Goal: Task Accomplishment & Management: Manage account settings

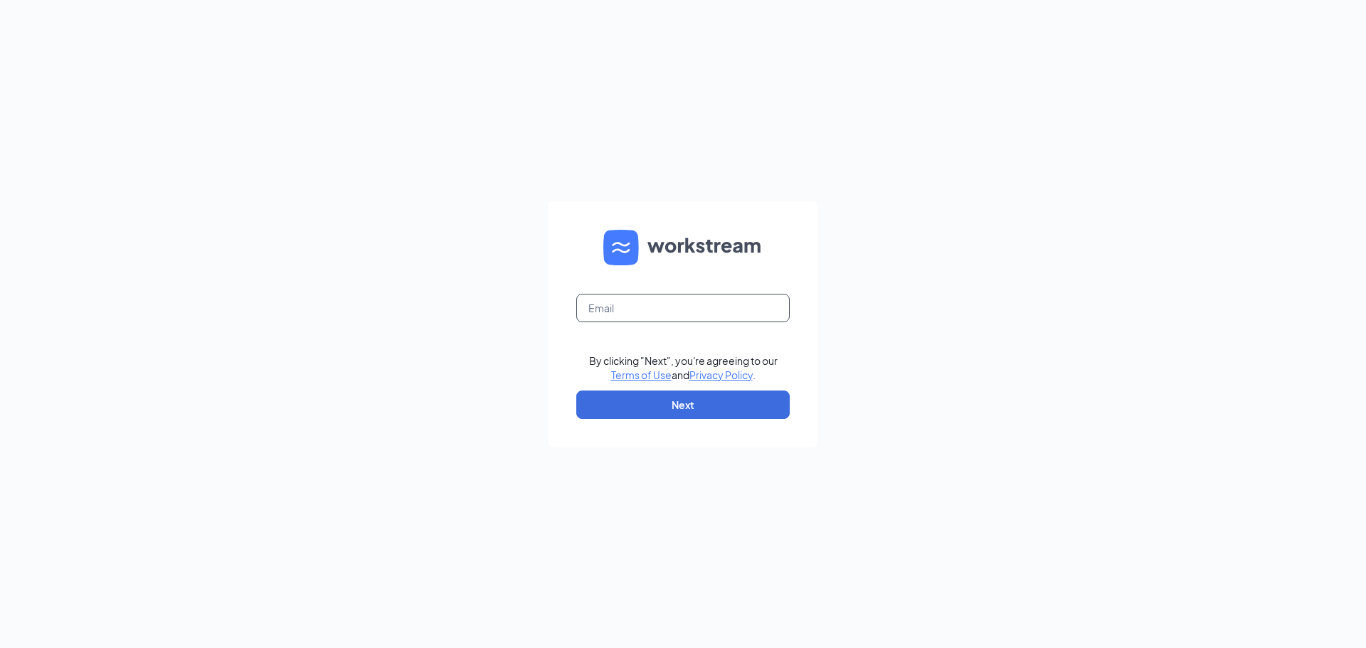
click at [627, 312] on input "text" at bounding box center [682, 308] width 213 height 28
type input "stephaniecfasalinas@gmail.com"
click at [761, 409] on button "Next" at bounding box center [682, 404] width 213 height 28
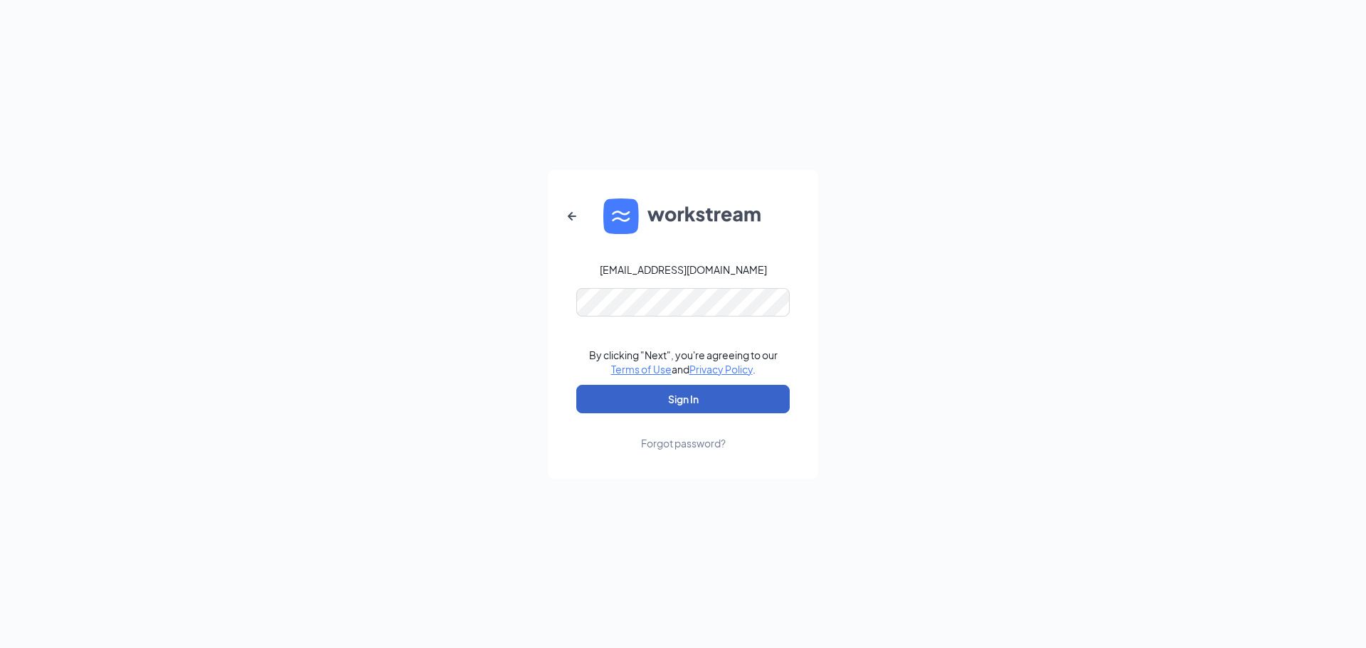
click at [702, 390] on button "Sign In" at bounding box center [682, 399] width 213 height 28
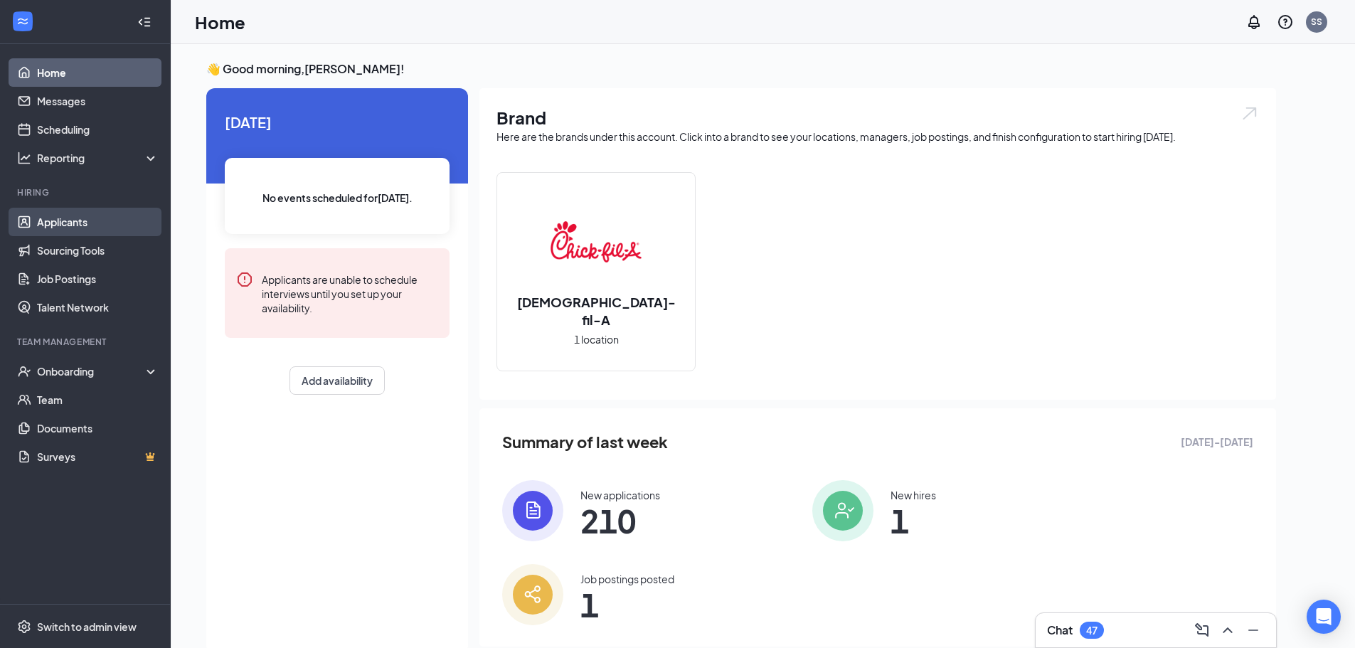
click at [43, 220] on link "Applicants" at bounding box center [98, 222] width 122 height 28
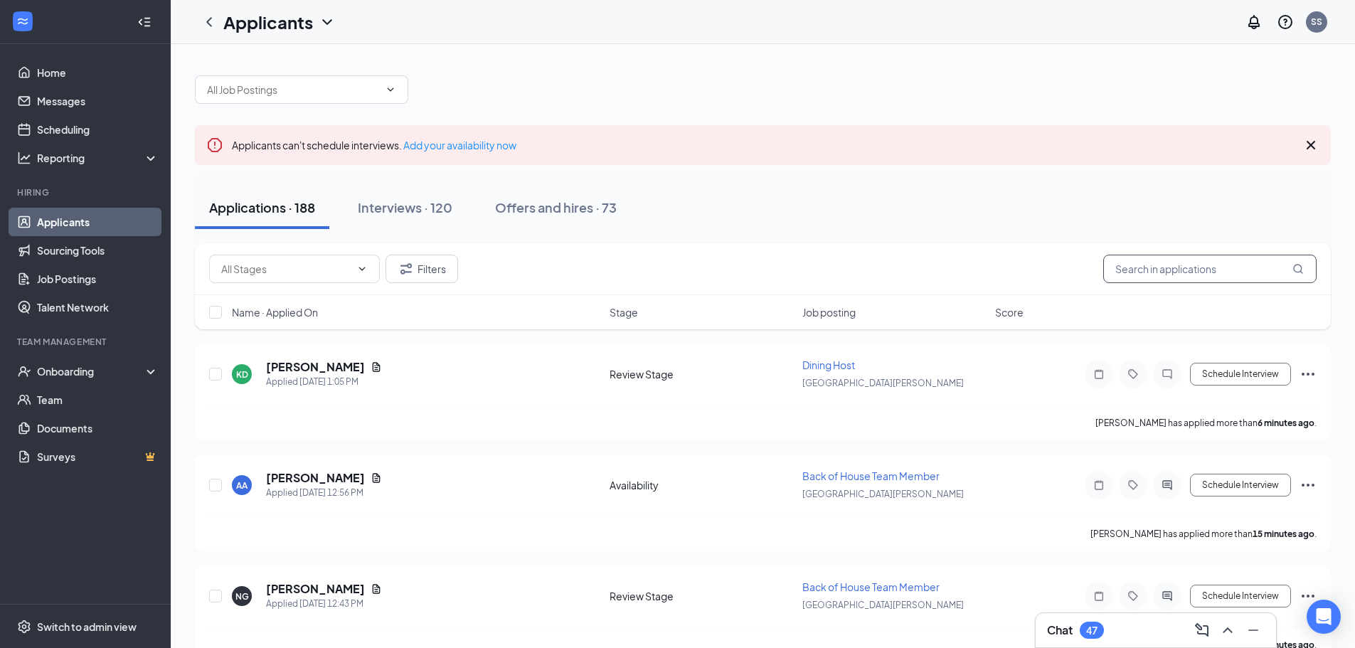
click at [1214, 267] on input "text" at bounding box center [1209, 269] width 213 height 28
click at [409, 211] on div "Interviews · 120" at bounding box center [405, 207] width 95 height 18
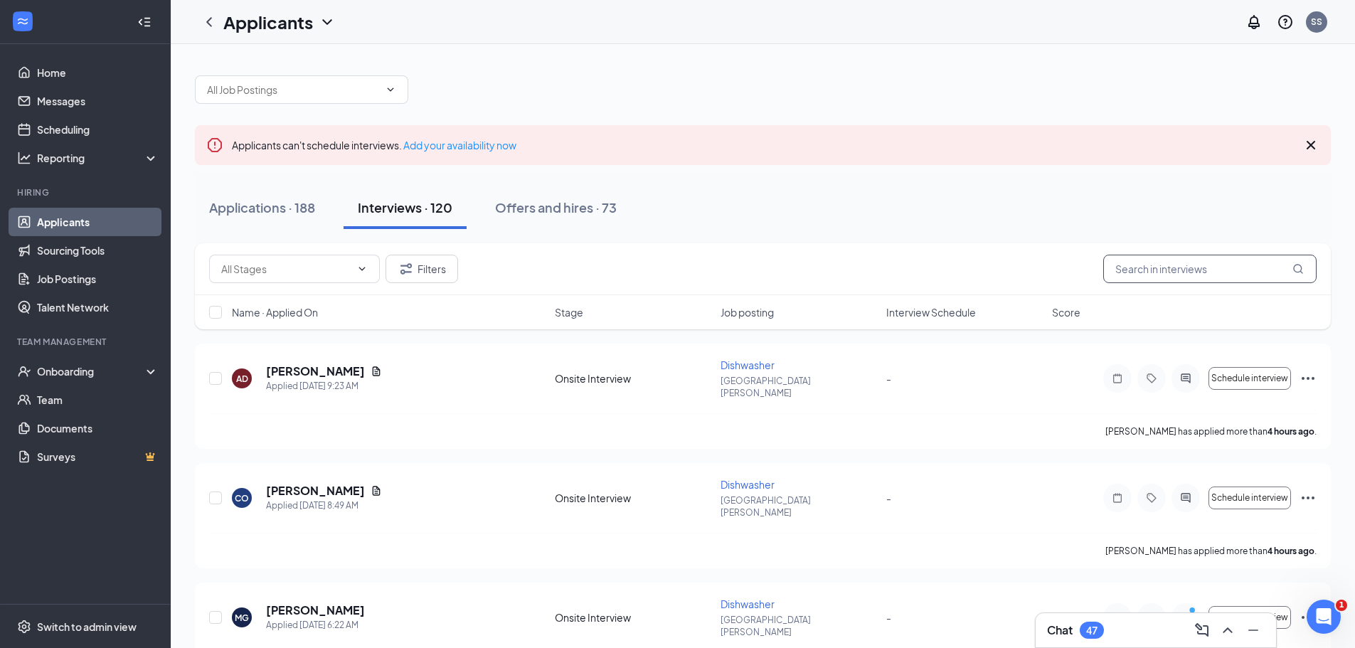
click at [1181, 269] on input "text" at bounding box center [1209, 269] width 213 height 28
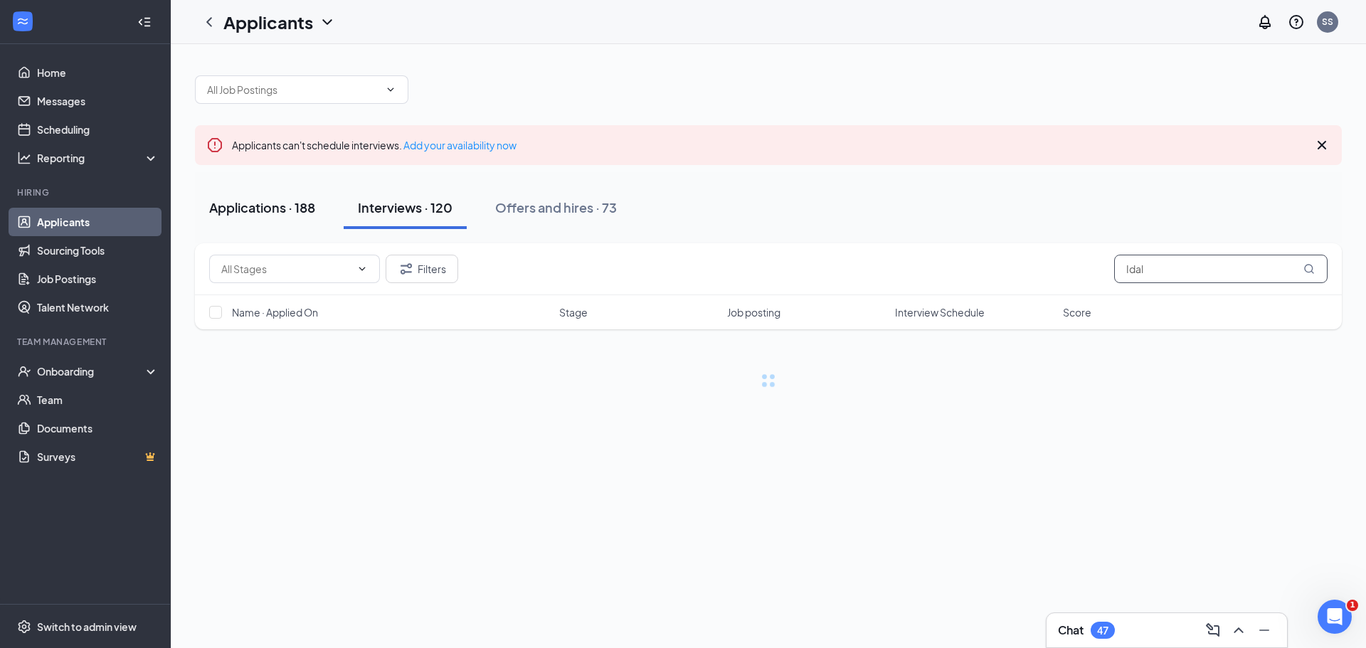
type input "Idal"
click at [268, 209] on div "Applications · 188" at bounding box center [262, 207] width 106 height 18
click at [1176, 270] on input "Idal" at bounding box center [1220, 269] width 213 height 28
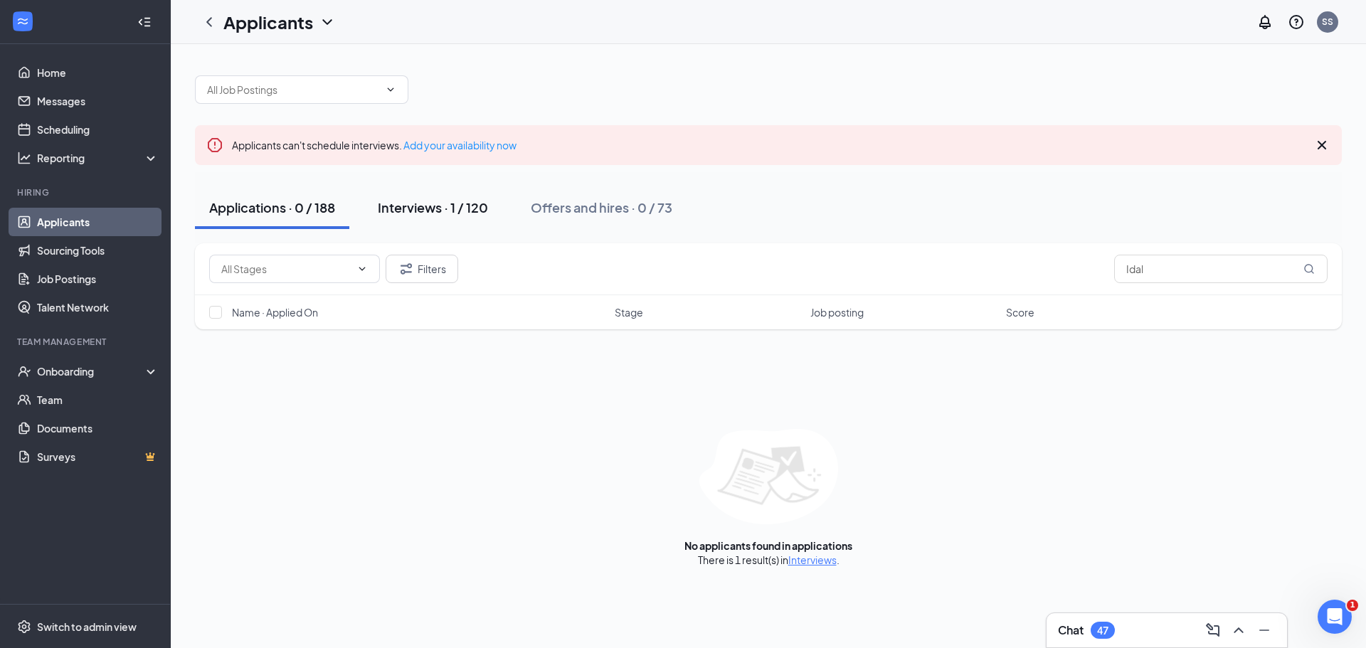
click at [434, 208] on div "Interviews · 1 / 120" at bounding box center [433, 207] width 110 height 18
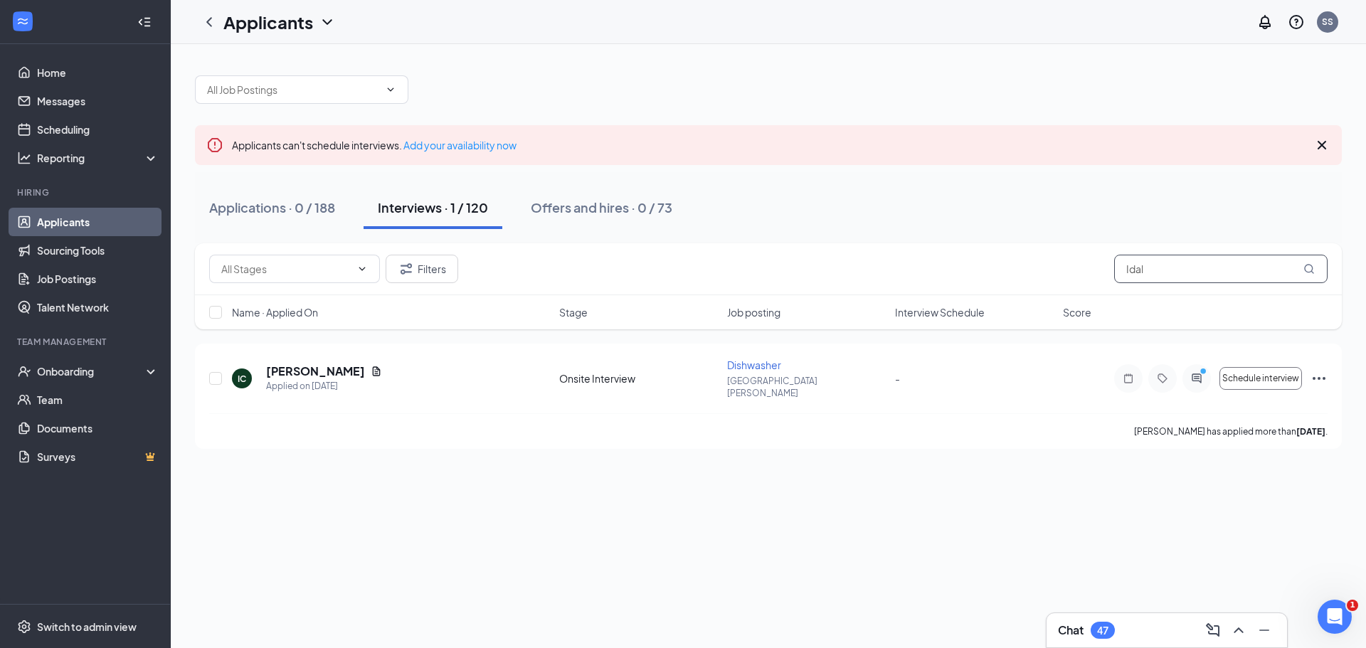
click at [1182, 272] on input "Idal" at bounding box center [1220, 269] width 213 height 28
click at [321, 363] on h5 "[PERSON_NAME]" at bounding box center [315, 371] width 99 height 16
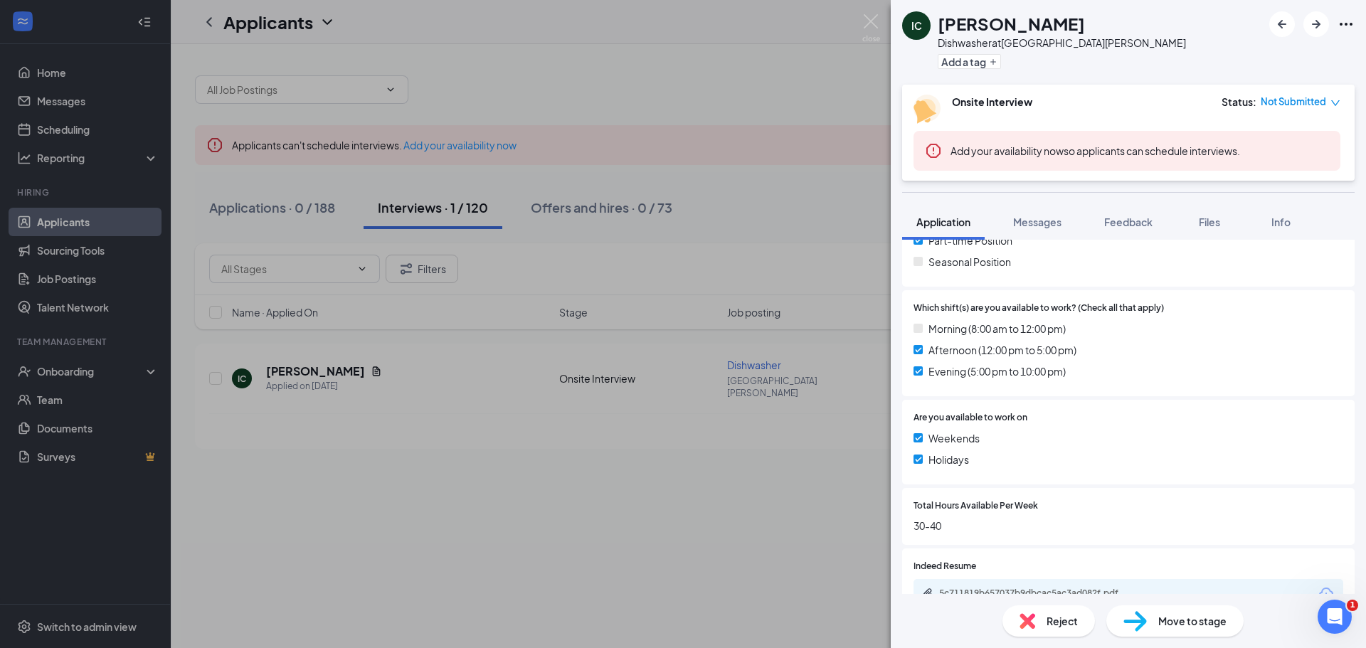
scroll to position [482, 0]
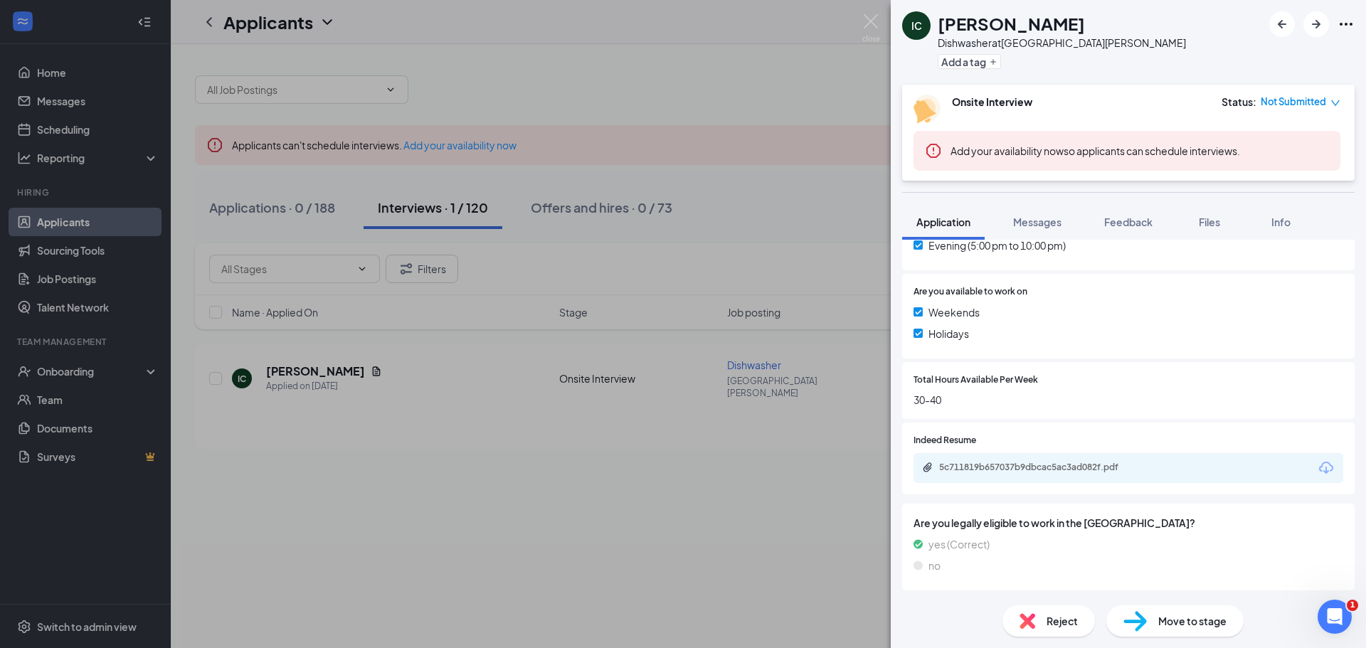
click at [1013, 465] on div "5c711819b657037b9dbcac5ac3ad082f.pdf" at bounding box center [1038, 467] width 199 height 11
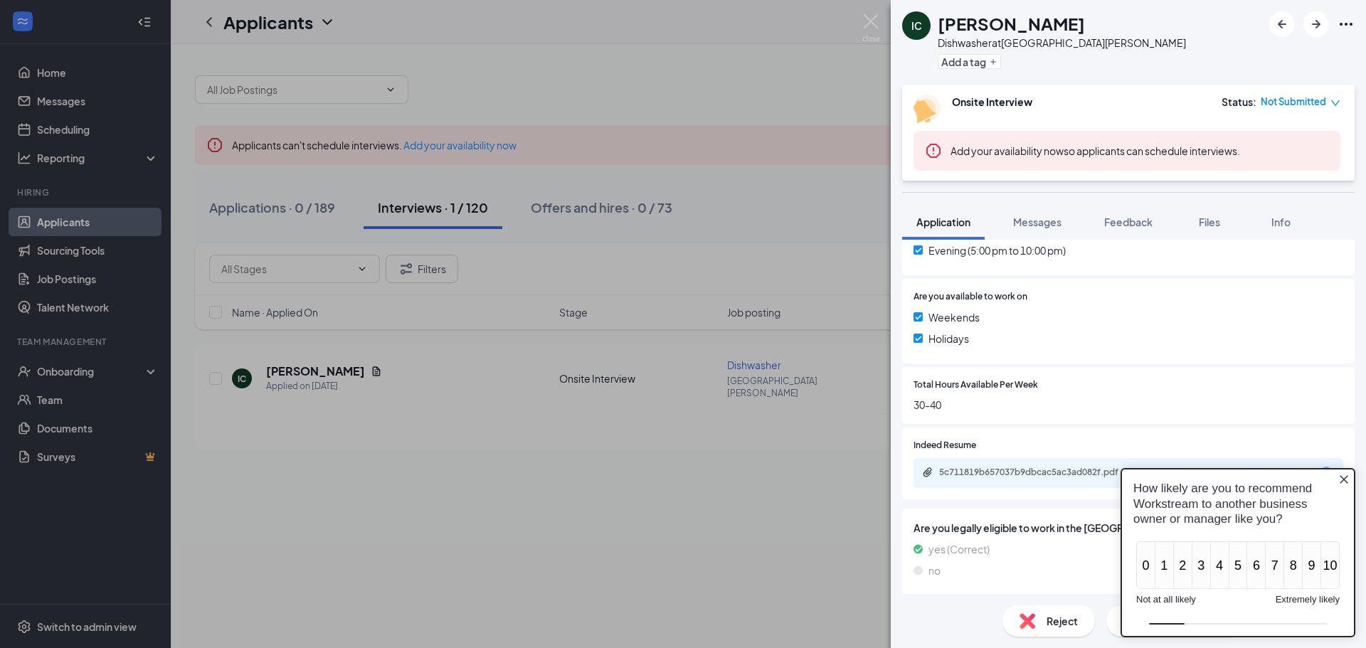
scroll to position [0, 0]
click at [586, 102] on div "IC [PERSON_NAME] Dishwasher at [GEOGRAPHIC_DATA][PERSON_NAME] Add a tag Onsite …" at bounding box center [683, 324] width 1366 height 648
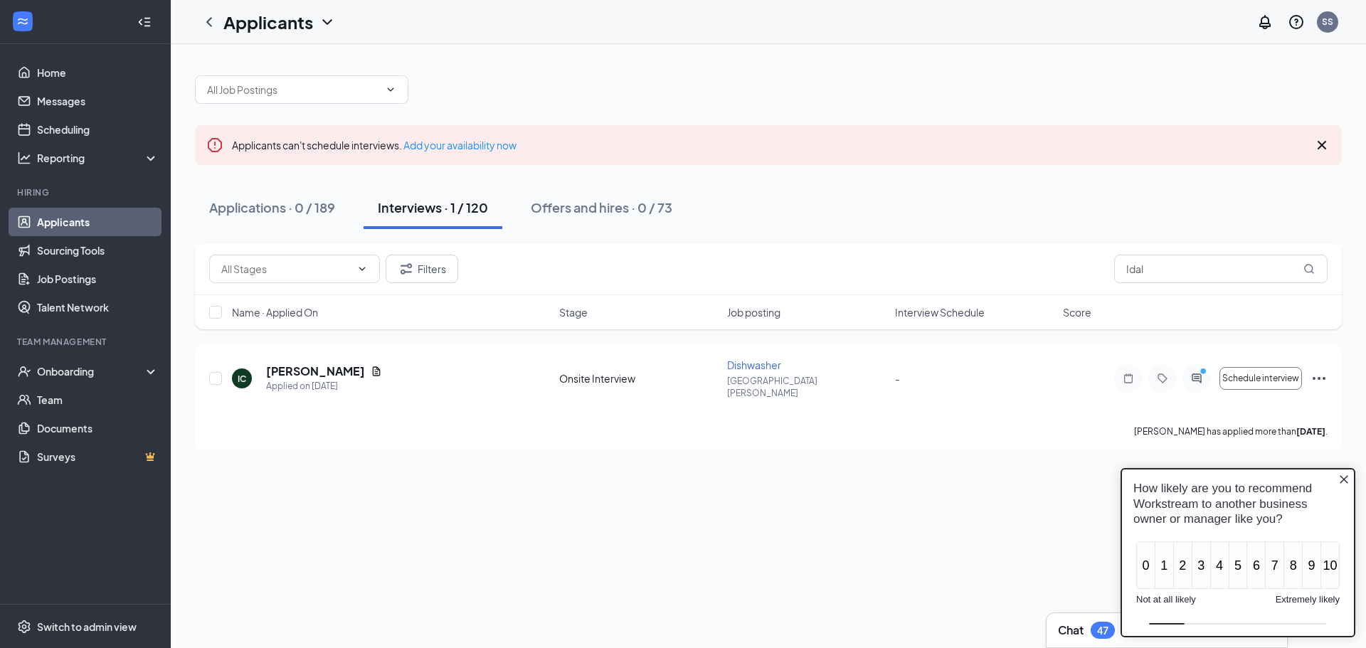
click at [1346, 481] on icon "Close button" at bounding box center [1343, 479] width 9 height 9
